Goal: Navigation & Orientation: Find specific page/section

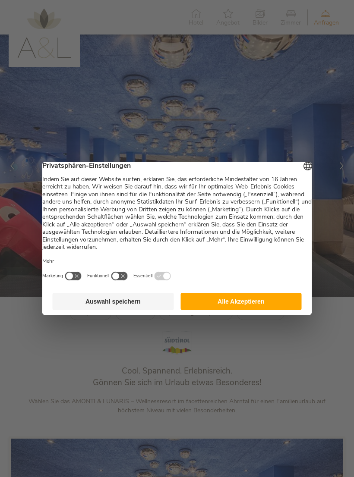
click at [280, 302] on button "Alle Akzeptieren" at bounding box center [240, 301] width 121 height 17
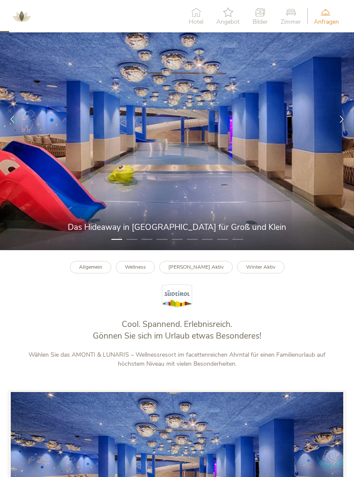
scroll to position [51, 0]
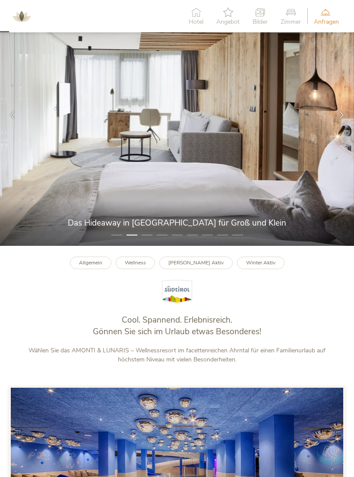
click at [343, 113] on div at bounding box center [341, 115] width 25 height 25
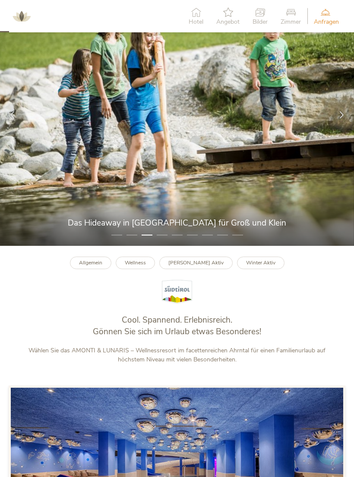
click at [345, 119] on div at bounding box center [341, 115] width 25 height 25
click at [345, 114] on icon at bounding box center [341, 114] width 7 height 7
click at [342, 115] on icon at bounding box center [341, 114] width 7 height 7
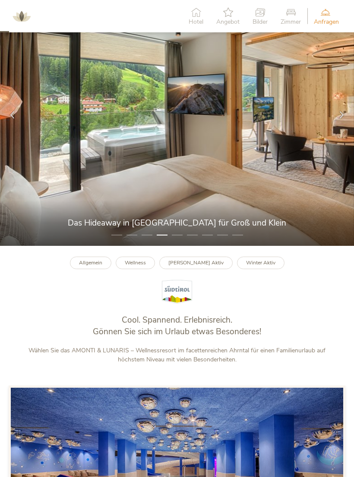
click at [343, 112] on div at bounding box center [341, 115] width 25 height 25
click at [345, 110] on div at bounding box center [341, 115] width 25 height 25
click at [346, 109] on div at bounding box center [341, 115] width 25 height 25
click at [346, 108] on div at bounding box center [341, 115] width 25 height 25
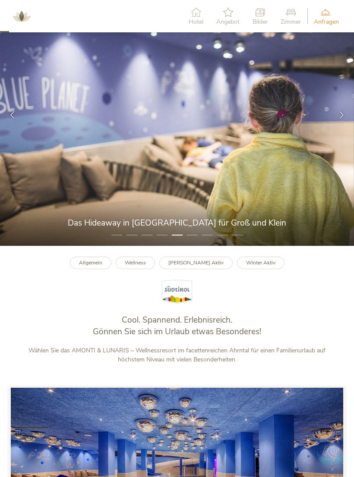
click at [343, 109] on div at bounding box center [341, 115] width 25 height 25
click at [342, 108] on div at bounding box center [341, 115] width 25 height 25
click at [346, 110] on div at bounding box center [341, 115] width 25 height 25
click at [344, 111] on div at bounding box center [341, 115] width 25 height 25
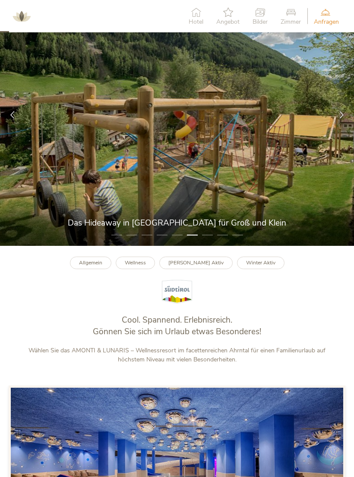
click at [346, 113] on div at bounding box center [341, 115] width 25 height 25
click at [344, 115] on icon at bounding box center [341, 114] width 7 height 7
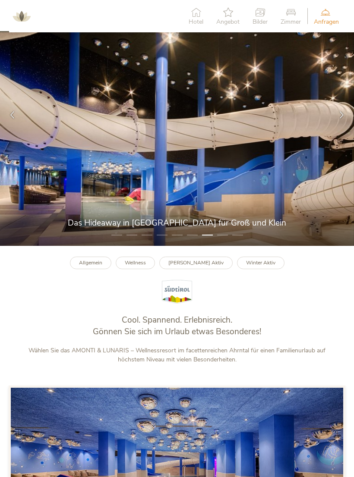
click at [341, 113] on div at bounding box center [341, 115] width 25 height 25
click at [344, 114] on icon at bounding box center [341, 114] width 7 height 7
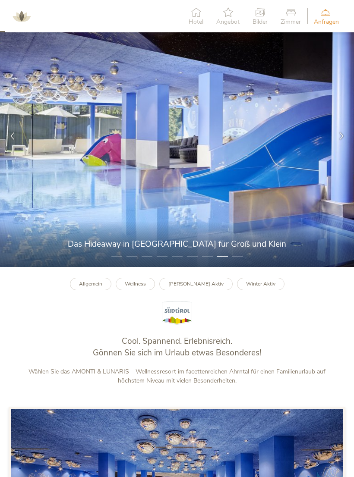
scroll to position [20, 0]
